Goal: Task Accomplishment & Management: Use online tool/utility

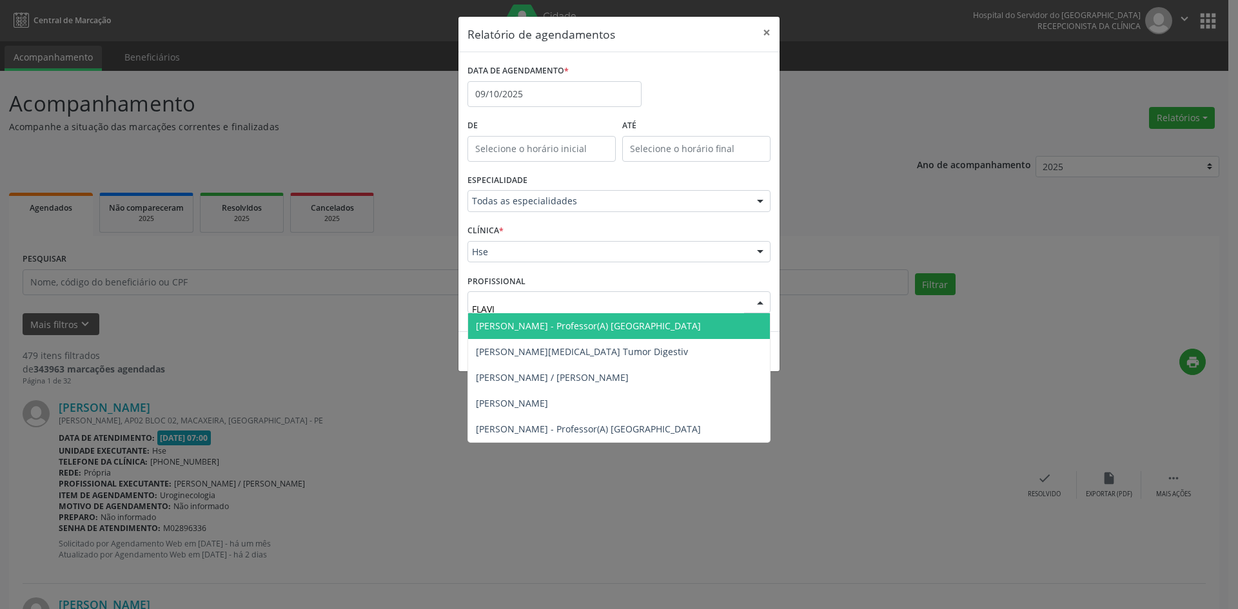
type input "[PERSON_NAME]"
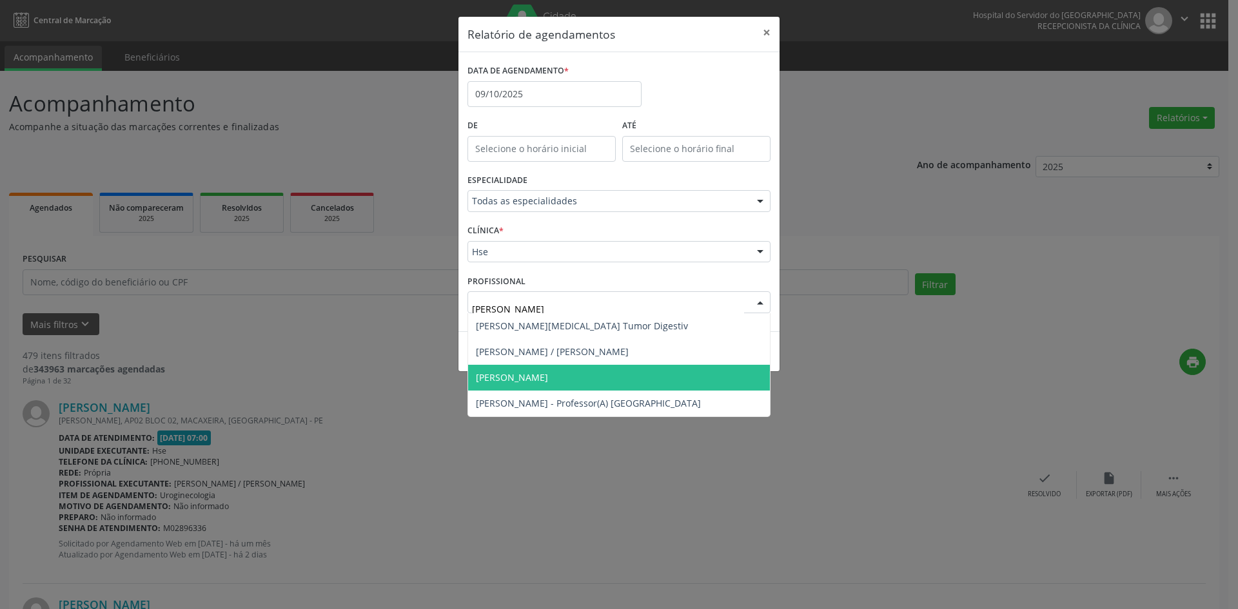
click at [534, 380] on span "[PERSON_NAME]" at bounding box center [512, 377] width 72 height 12
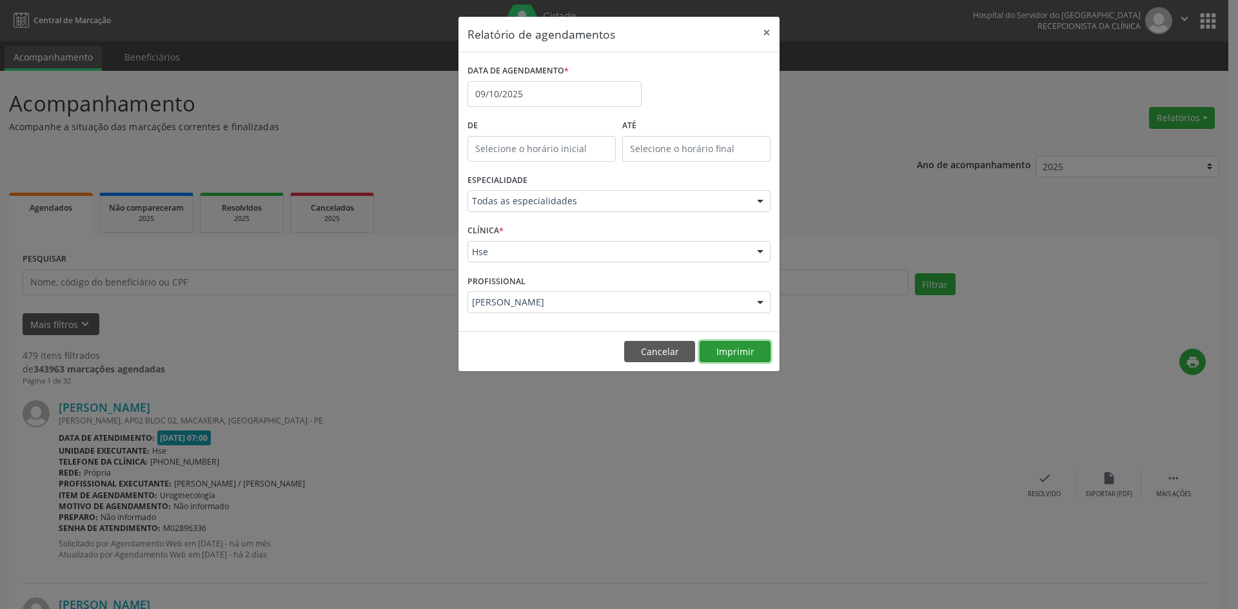
click at [721, 349] on button "Imprimir" at bounding box center [734, 352] width 71 height 22
click at [650, 364] on footer "Cancelar Imprimir" at bounding box center [618, 351] width 321 height 41
click at [654, 355] on button "Cancelar" at bounding box center [659, 352] width 71 height 22
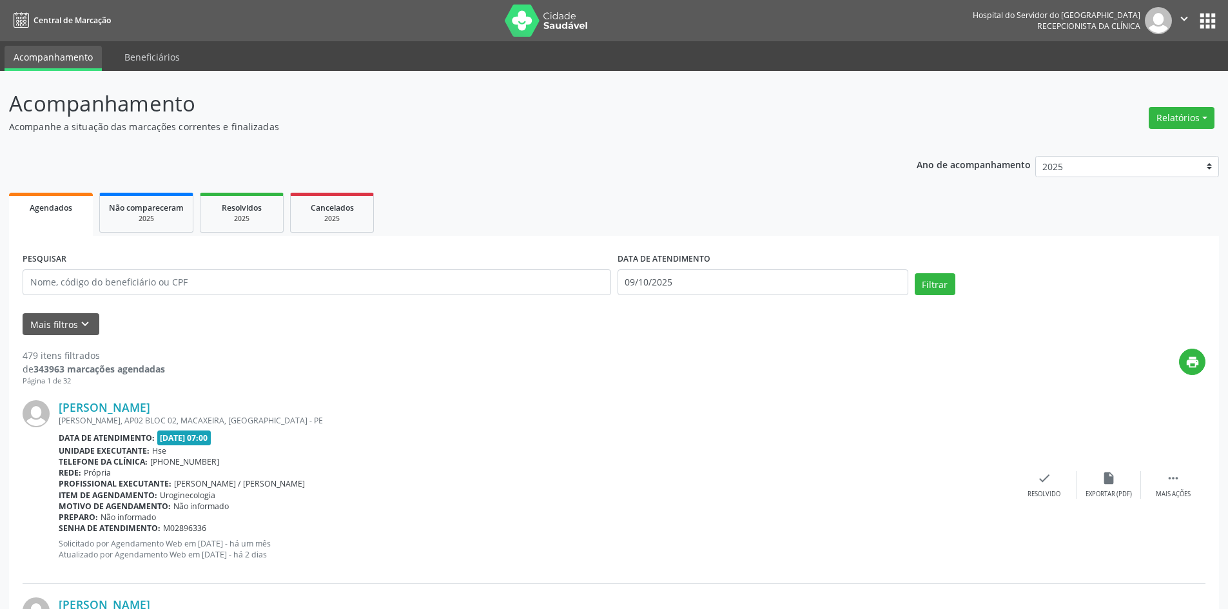
click at [1179, 105] on div "Relatórios Agendamentos Procedimentos realizados" at bounding box center [1181, 117] width 75 height 31
click at [1162, 113] on button "Relatórios" at bounding box center [1182, 118] width 66 height 22
click at [1151, 146] on link "Agendamentos" at bounding box center [1146, 146] width 139 height 18
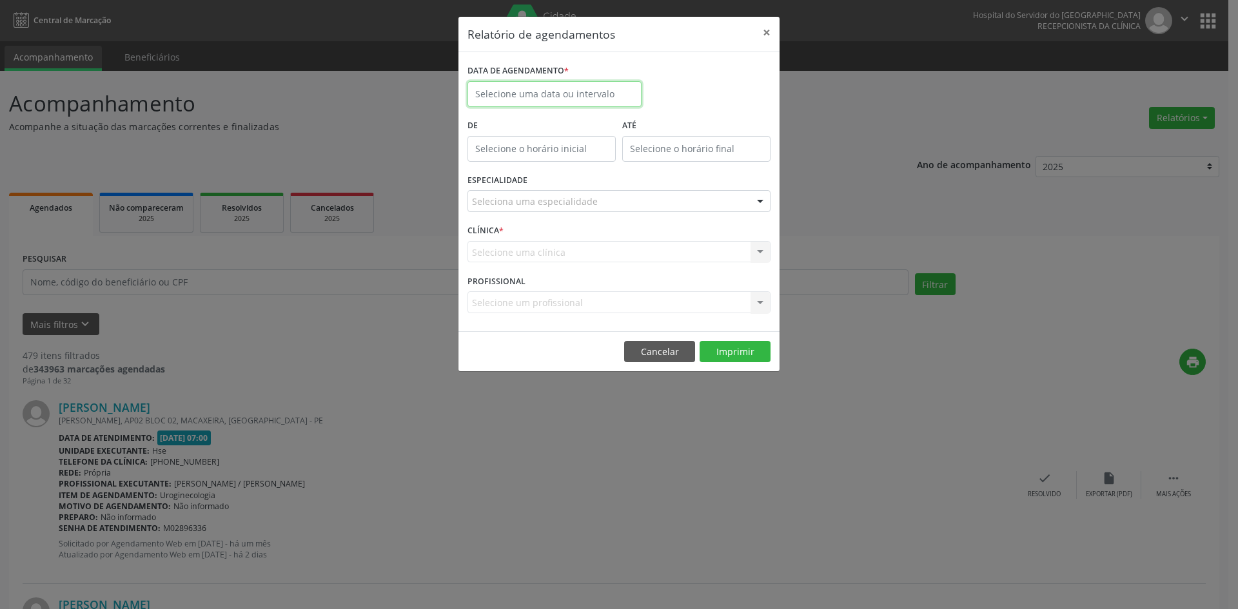
click at [516, 98] on input "text" at bounding box center [554, 94] width 174 height 26
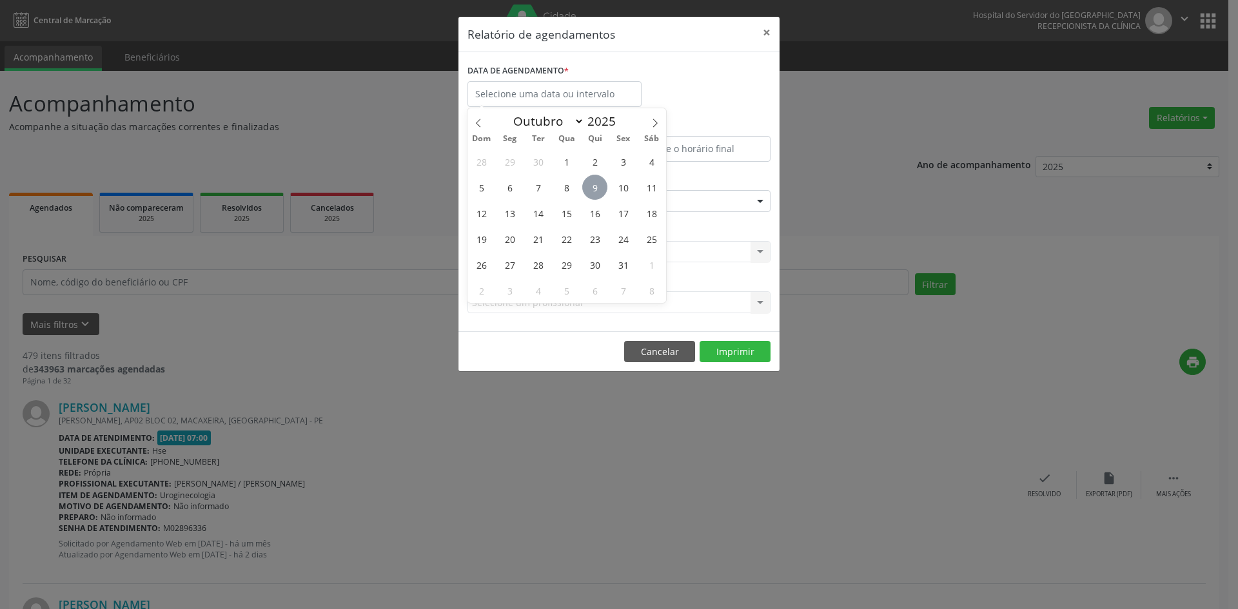
click at [594, 191] on span "9" at bounding box center [594, 187] width 25 height 25
type input "09/10/2025"
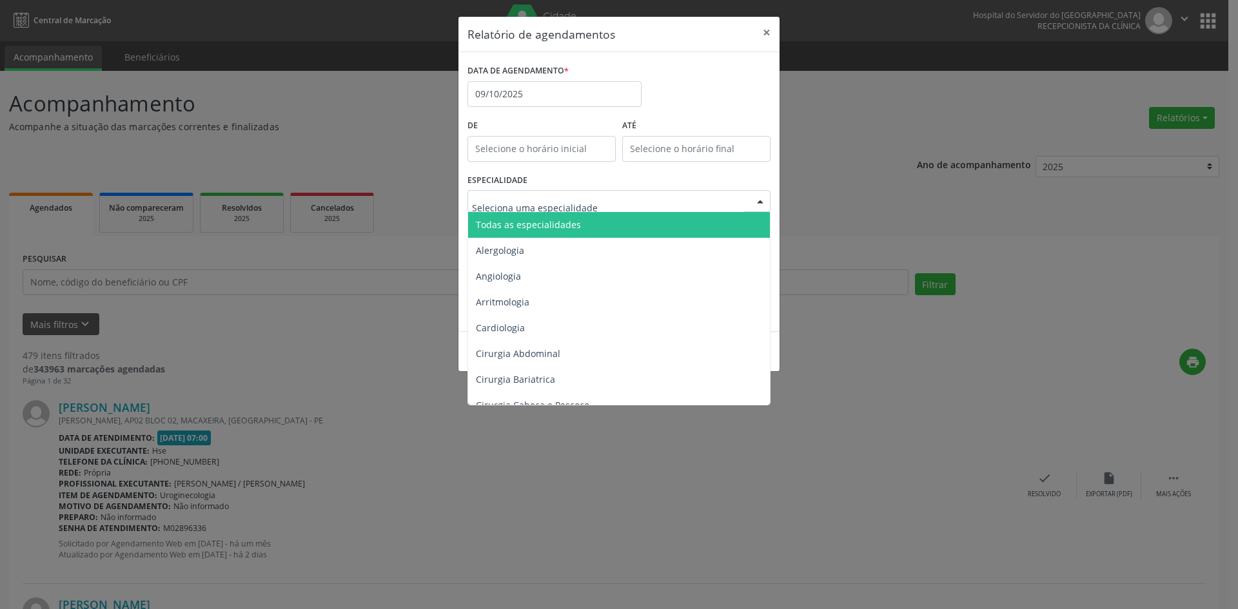
click at [554, 223] on span "Todas as especialidades" at bounding box center [528, 225] width 105 height 12
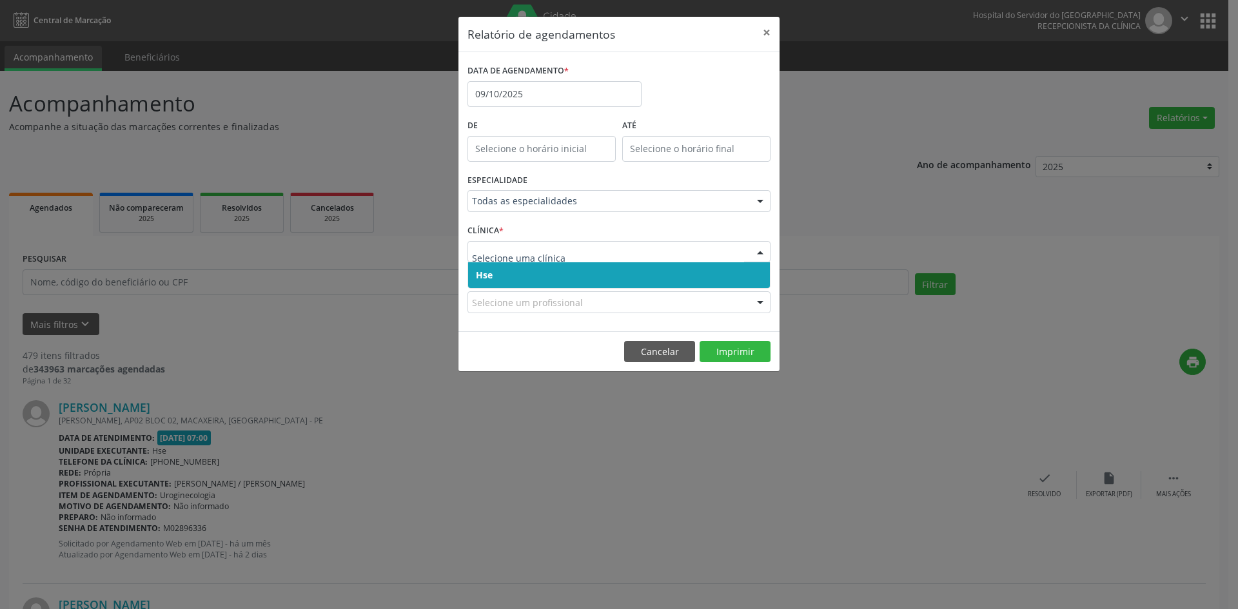
click at [541, 285] on span "Hse" at bounding box center [619, 275] width 302 height 26
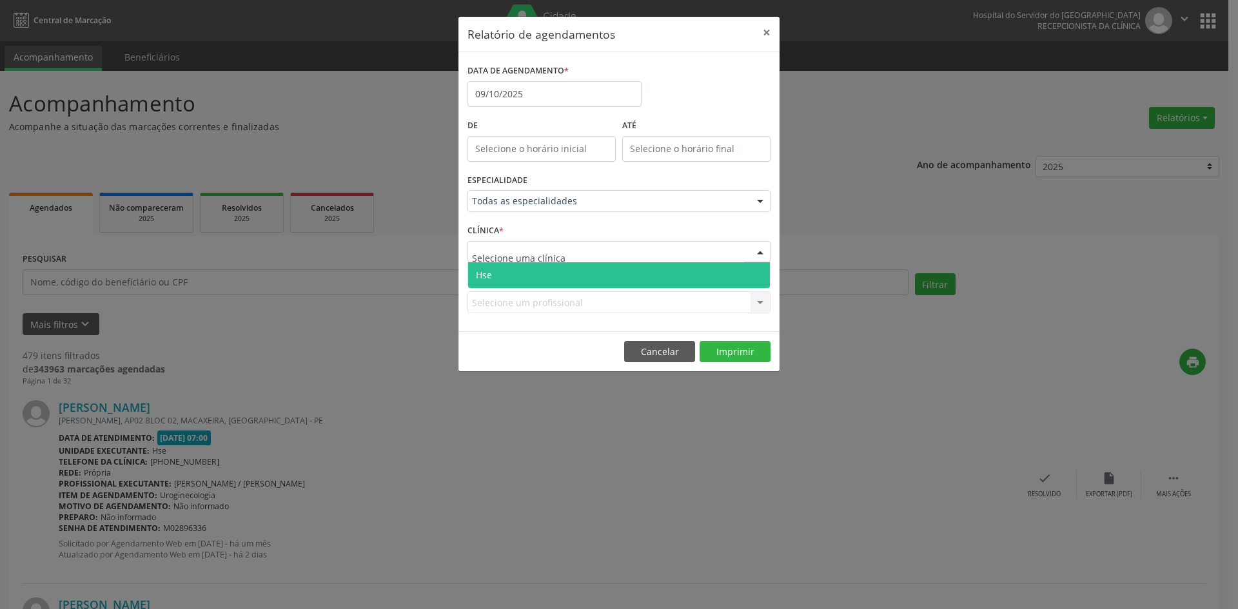
click at [529, 269] on span "Hse" at bounding box center [619, 275] width 302 height 26
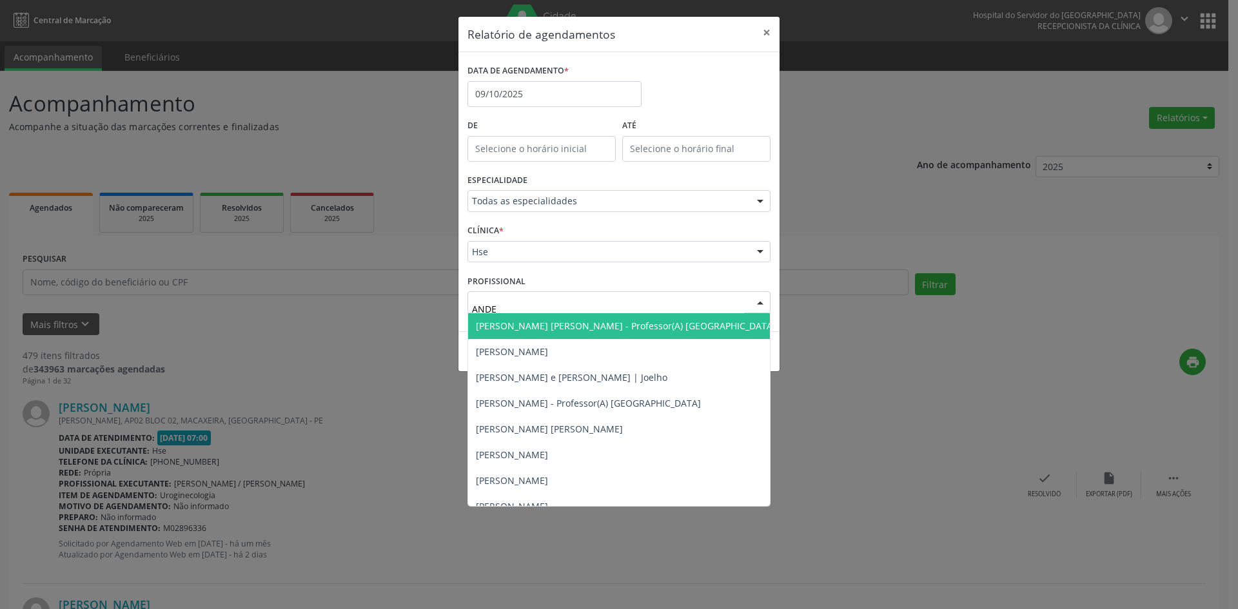
type input "ANDER"
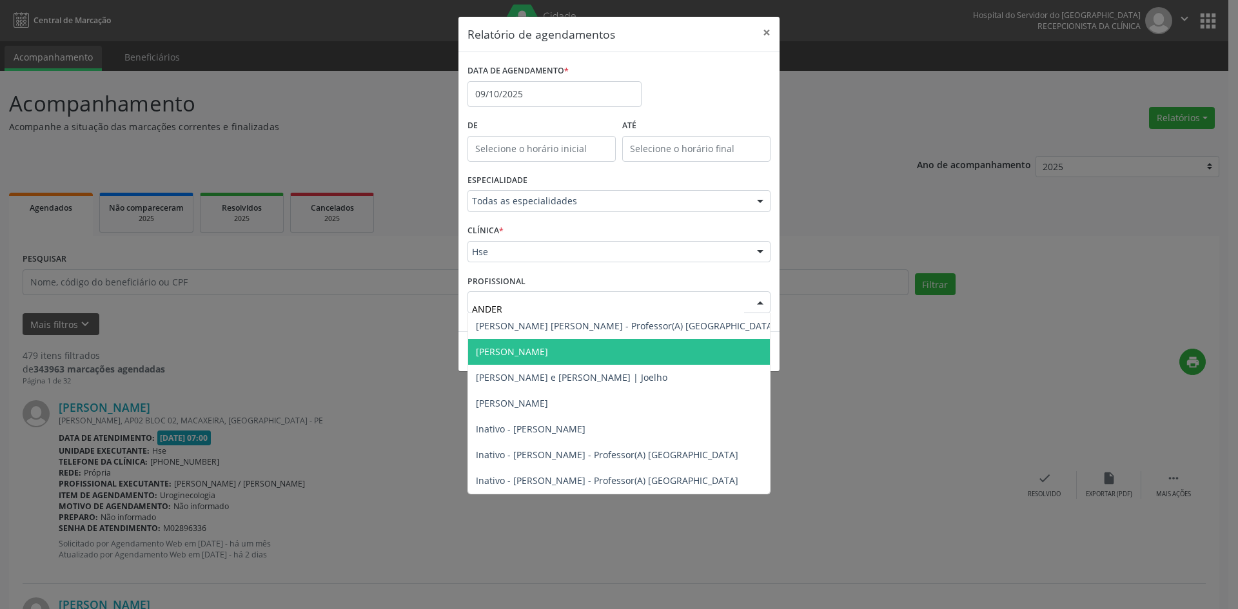
click at [548, 352] on span "[PERSON_NAME]" at bounding box center [512, 352] width 72 height 12
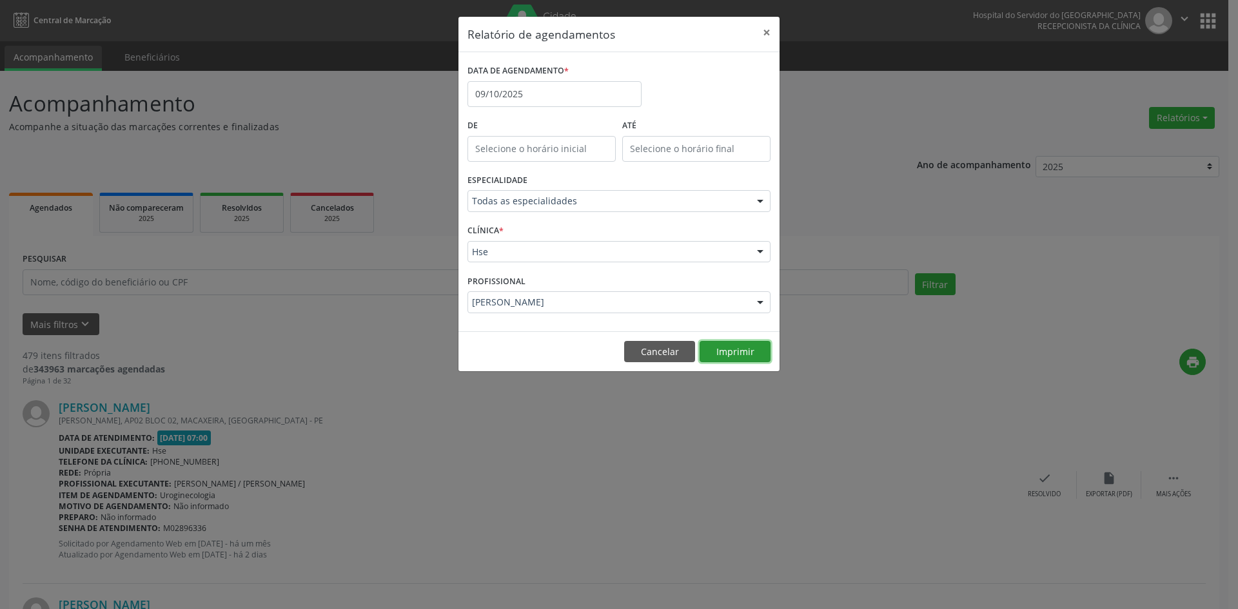
click at [746, 353] on button "Imprimir" at bounding box center [734, 352] width 71 height 22
click at [667, 358] on button "Cancelar" at bounding box center [659, 352] width 71 height 22
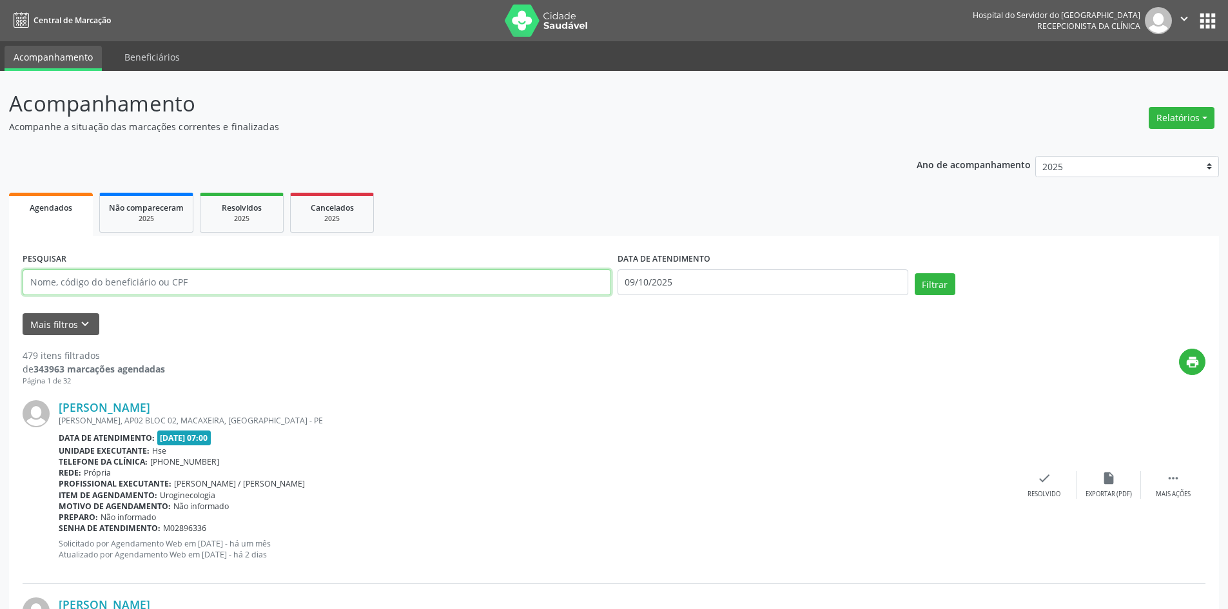
click at [153, 284] on input "text" at bounding box center [317, 282] width 589 height 26
click at [102, 285] on input "text" at bounding box center [317, 282] width 589 height 26
type input "01590710460"
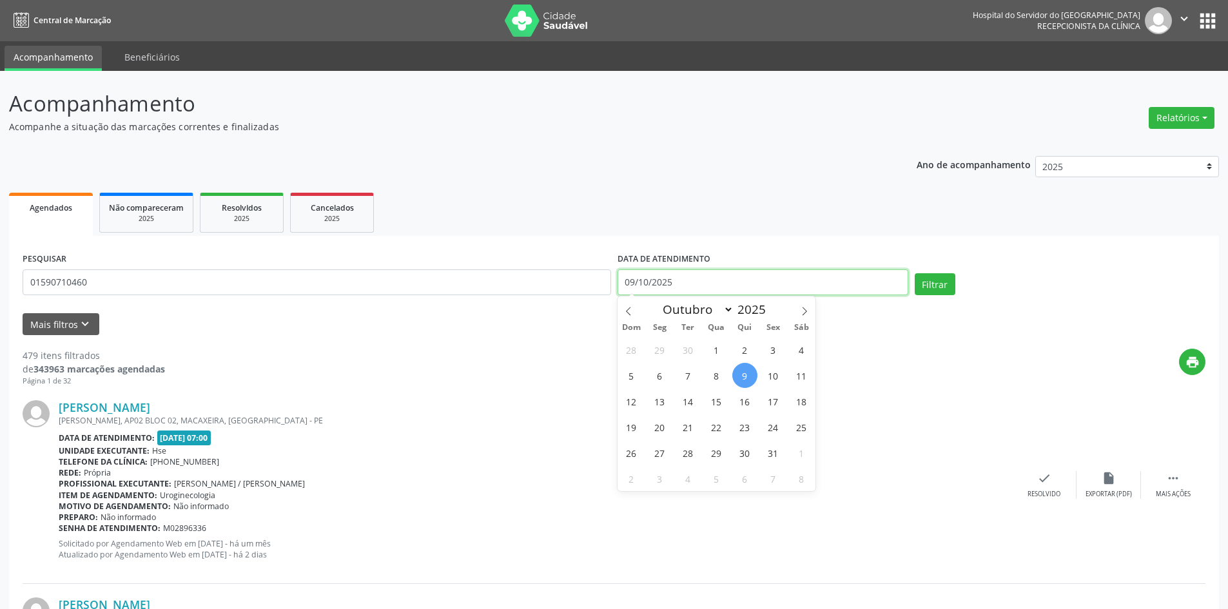
drag, startPoint x: 687, startPoint y: 281, endPoint x: 624, endPoint y: 281, distance: 63.2
click at [624, 281] on input "09/10/2025" at bounding box center [763, 282] width 291 height 26
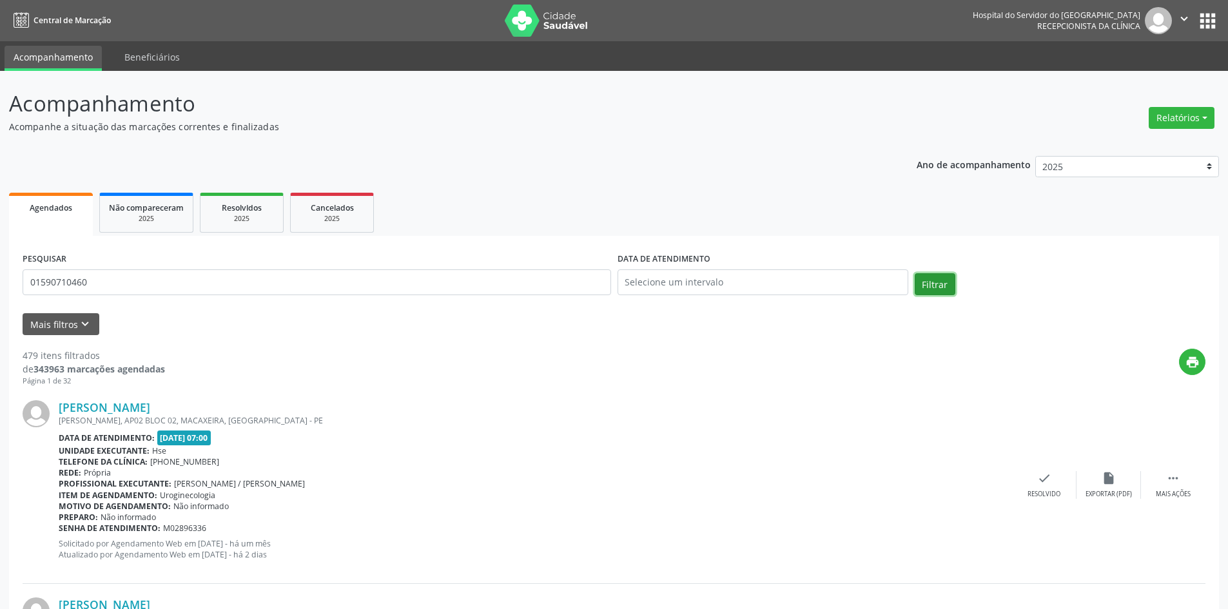
click at [943, 282] on button "Filtrar" at bounding box center [935, 284] width 41 height 22
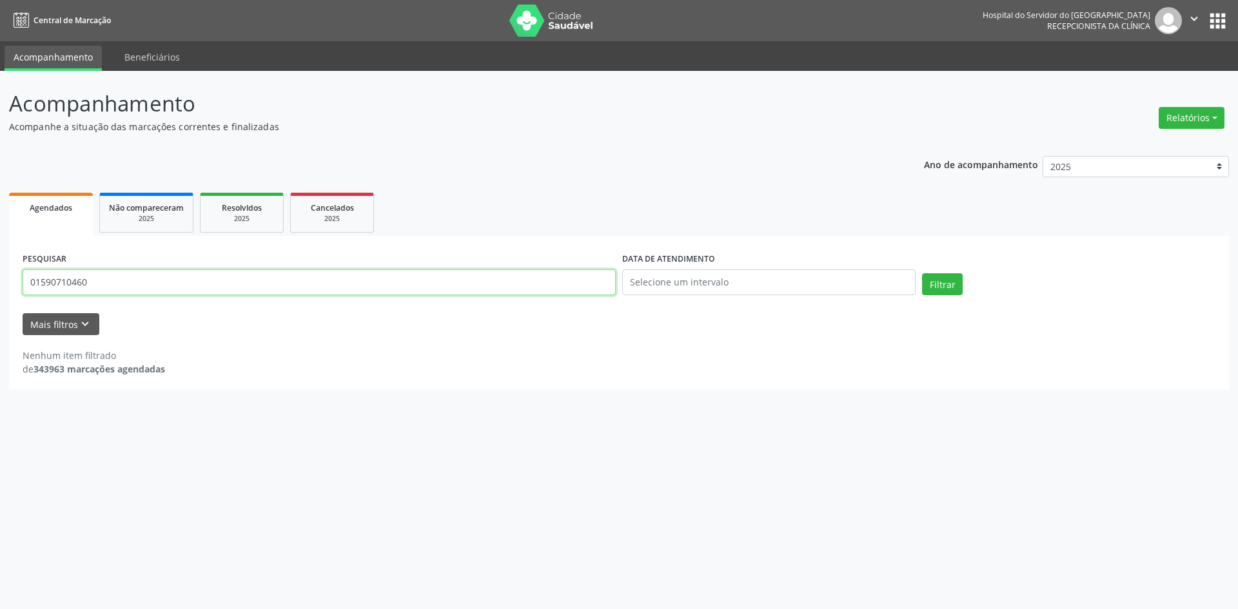
drag, startPoint x: 102, startPoint y: 284, endPoint x: 0, endPoint y: 282, distance: 101.9
click at [0, 282] on div "Acompanhamento Acompanhe a situação das marcações correntes e finalizadas Relat…" at bounding box center [619, 340] width 1238 height 538
click at [1182, 115] on button "Relatórios" at bounding box center [1191, 118] width 66 height 22
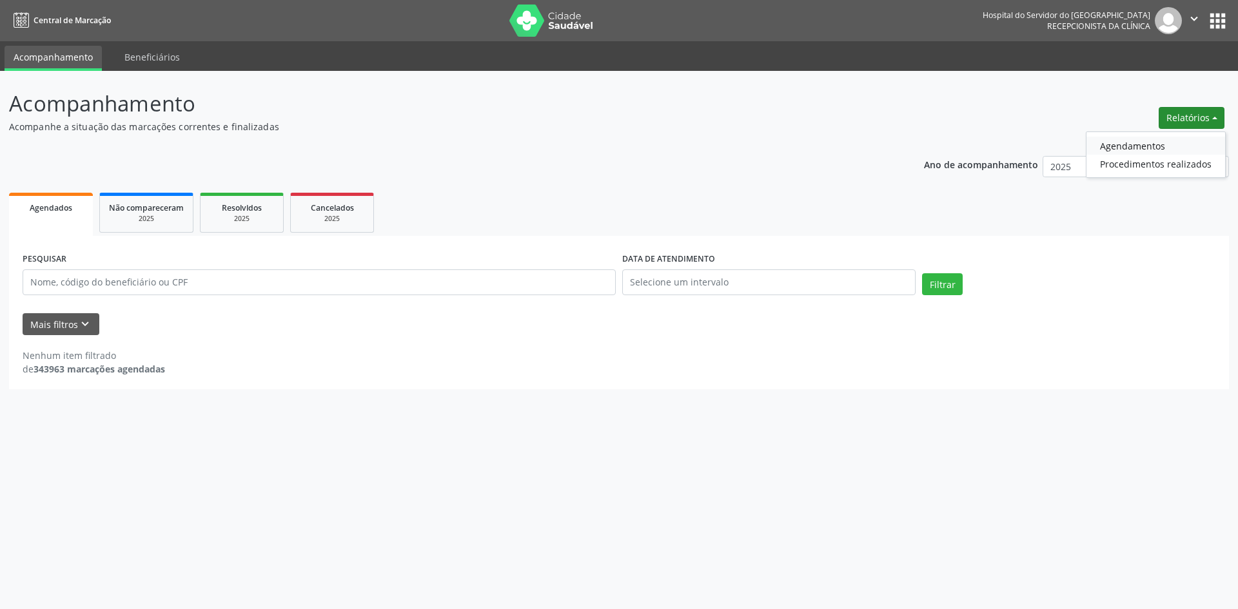
click at [1155, 145] on link "Agendamentos" at bounding box center [1155, 146] width 139 height 18
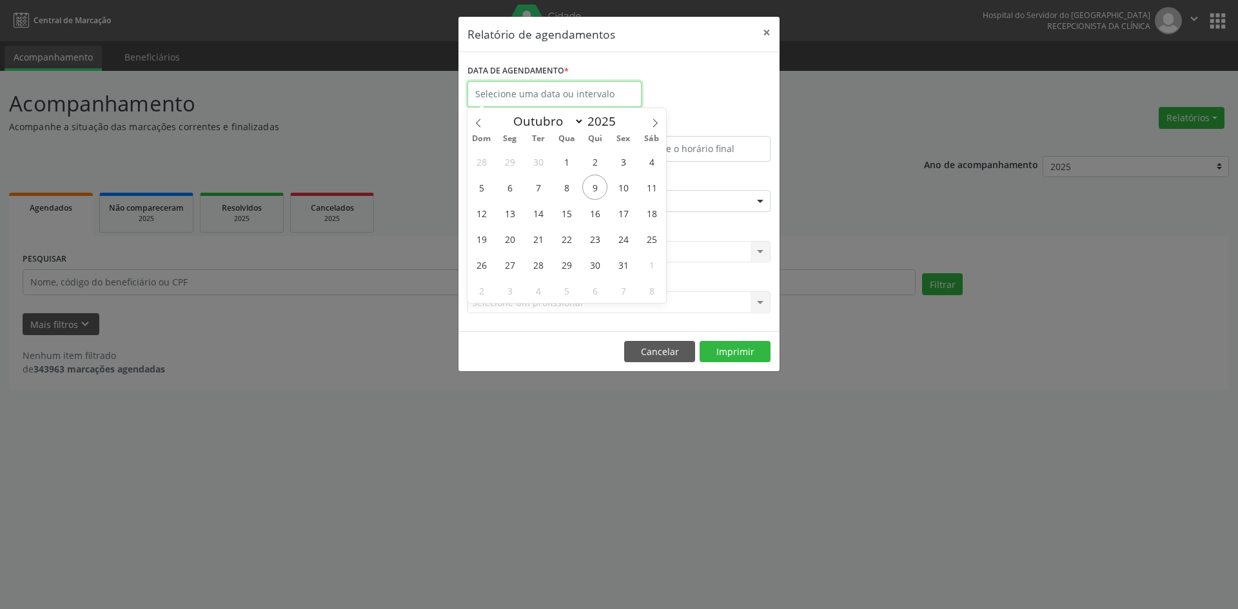
click at [524, 95] on input "text" at bounding box center [554, 94] width 174 height 26
click at [627, 191] on span "10" at bounding box center [622, 187] width 25 height 25
type input "[DATE]"
click at [627, 191] on span "10" at bounding box center [622, 187] width 25 height 25
click at [627, 191] on div "Seleciona uma especialidade" at bounding box center [618, 201] width 303 height 22
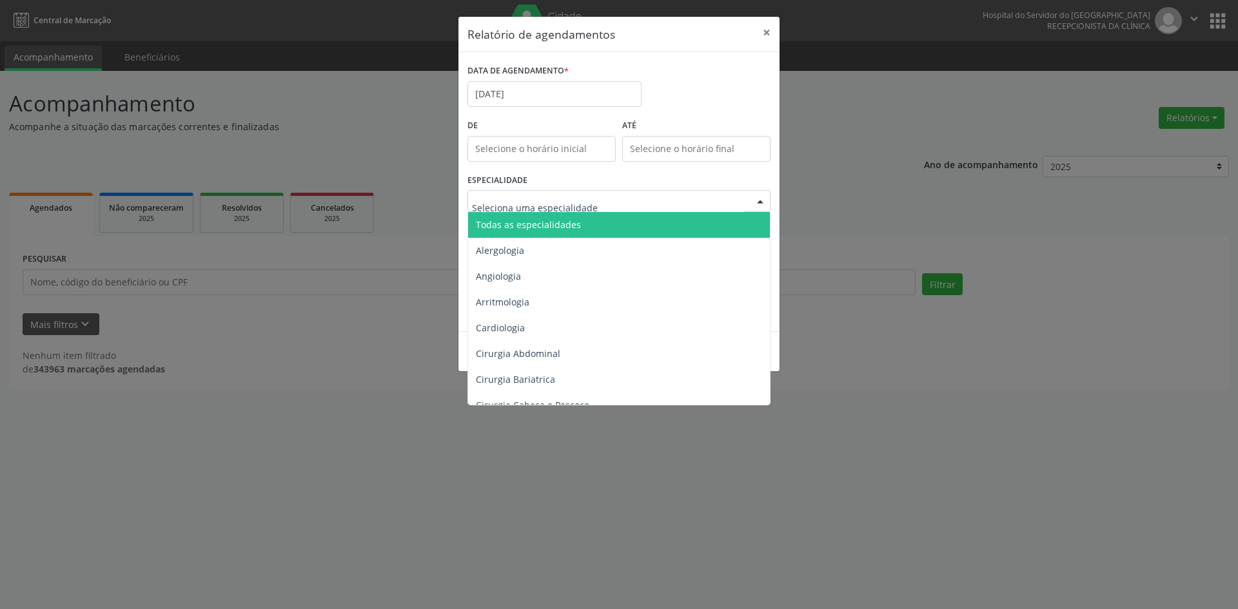
drag, startPoint x: 565, startPoint y: 220, endPoint x: 561, endPoint y: 229, distance: 9.5
click at [565, 221] on span "Todas as especialidades" at bounding box center [528, 225] width 105 height 12
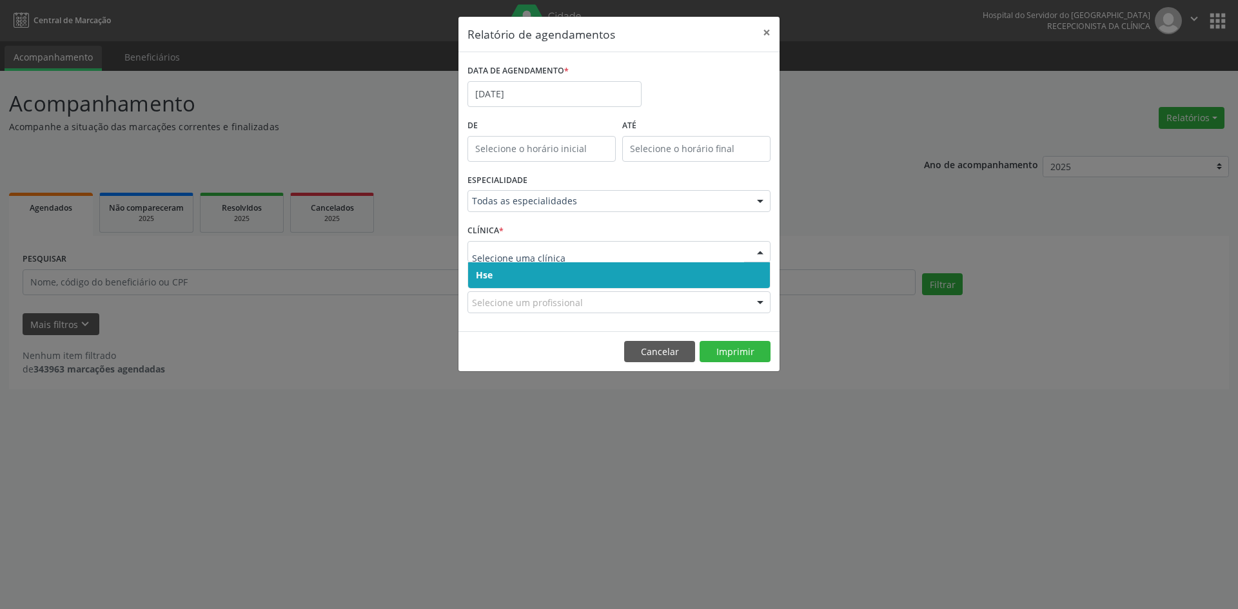
click at [512, 287] on span "Hse" at bounding box center [619, 275] width 302 height 26
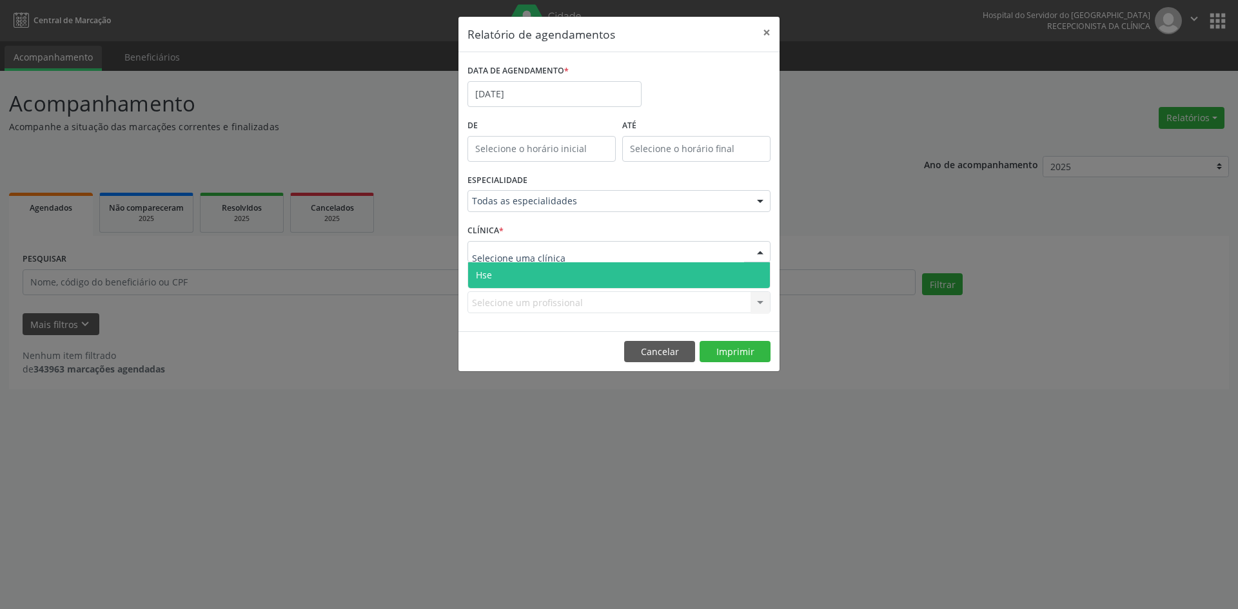
click at [534, 273] on span "Hse" at bounding box center [619, 275] width 302 height 26
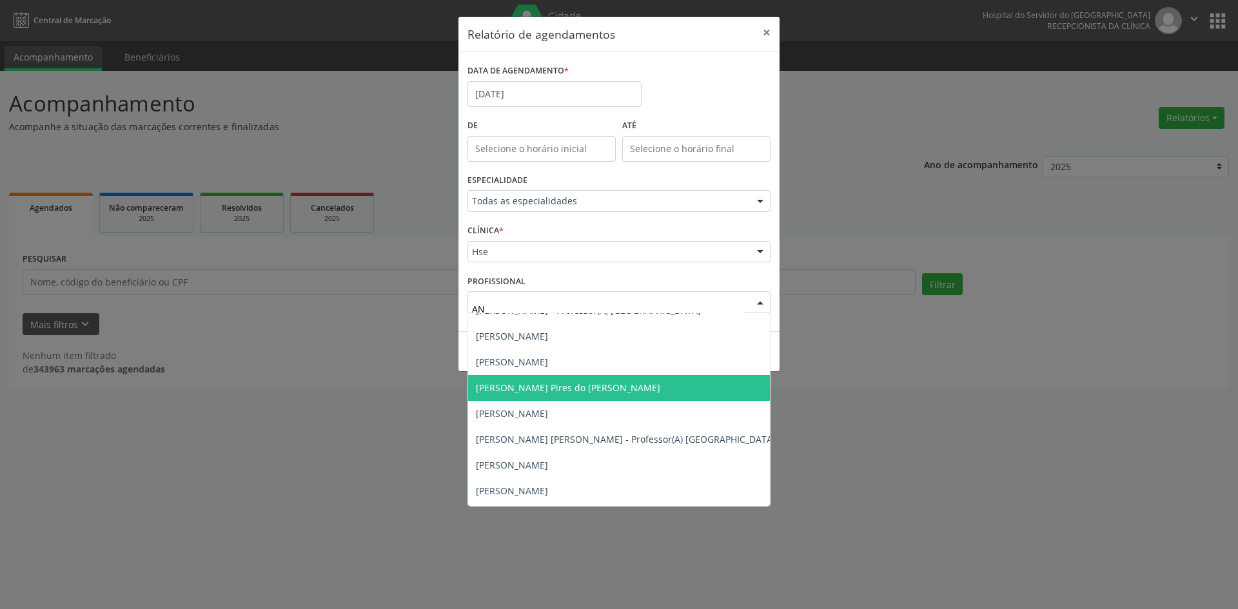
scroll to position [193, 0]
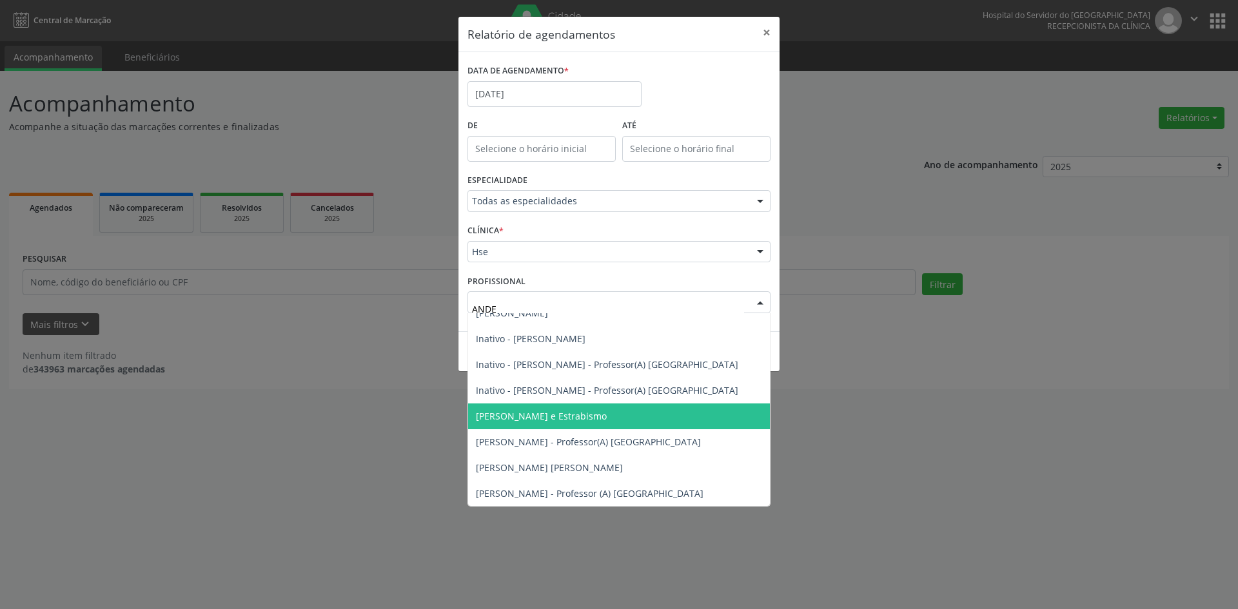
type input "ANDER"
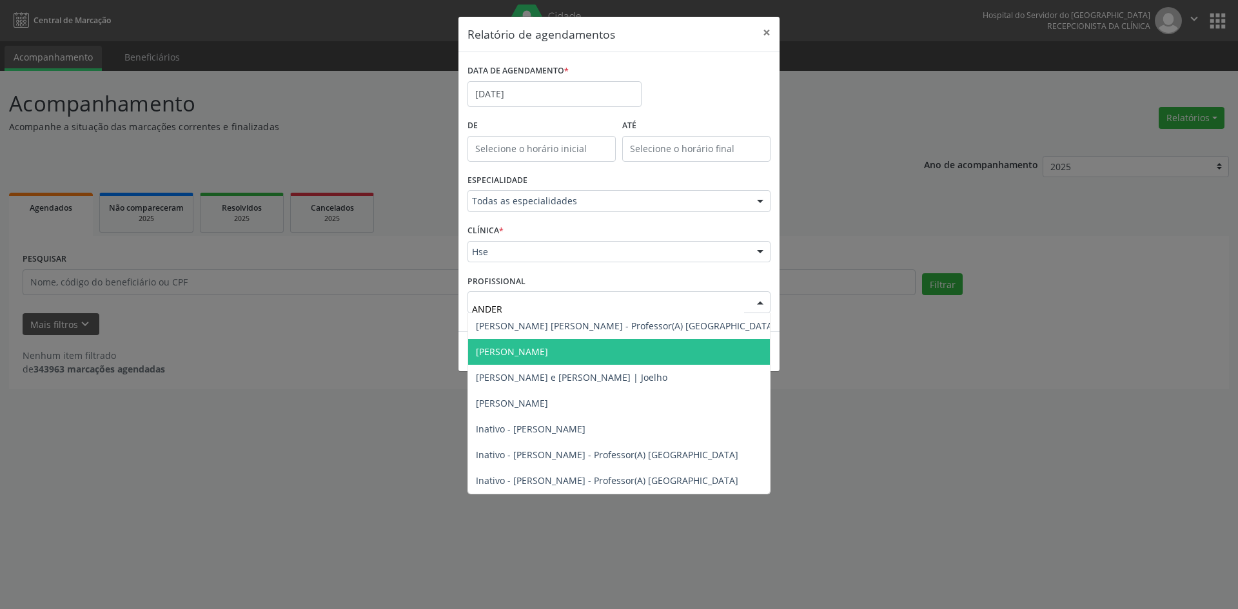
click at [646, 358] on span "[PERSON_NAME]" at bounding box center [625, 352] width 315 height 26
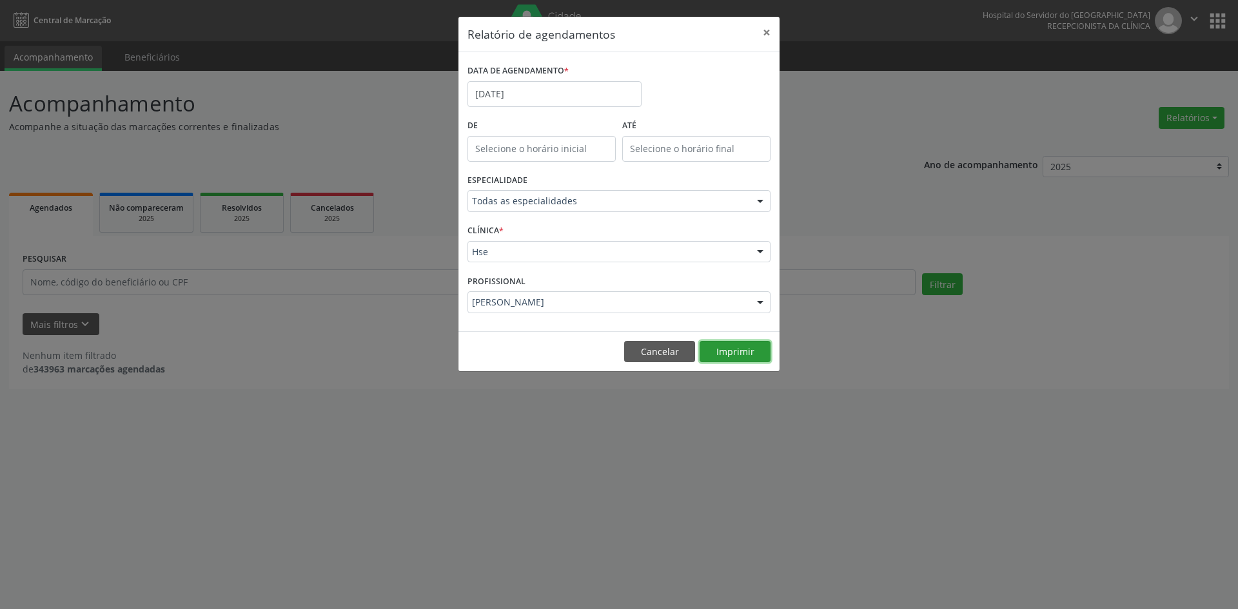
click at [741, 354] on button "Imprimir" at bounding box center [734, 352] width 71 height 22
